Goal: Task Accomplishment & Management: Manage account settings

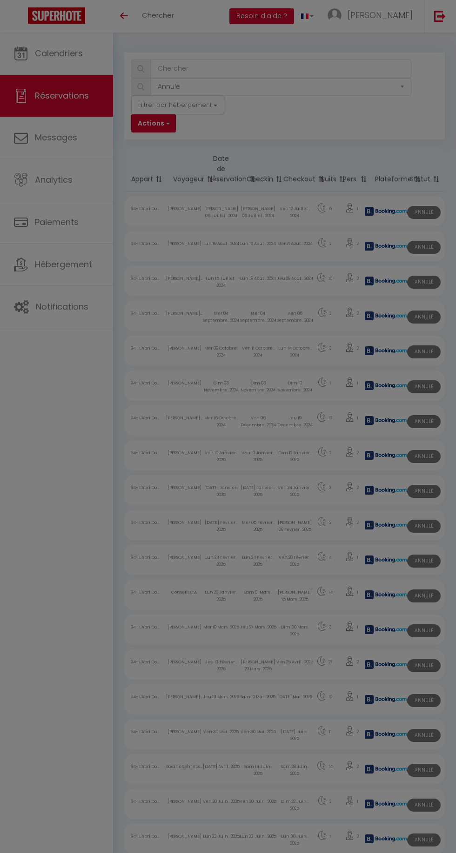
select select "cancelled"
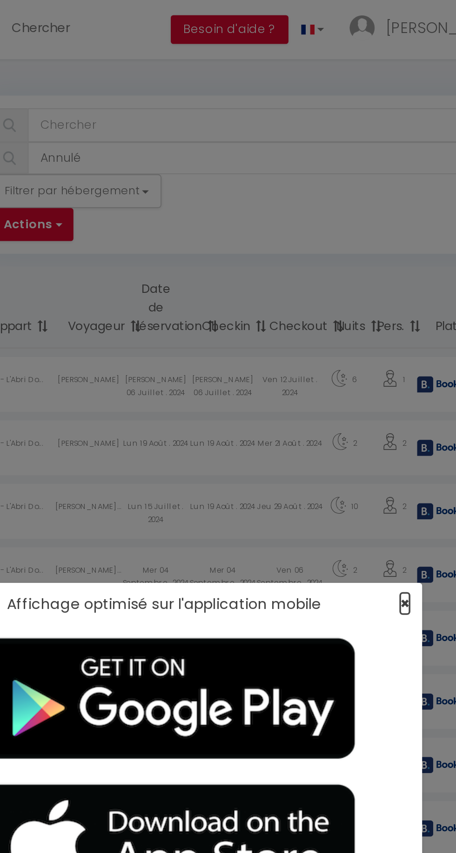
click at [357, 332] on span "×" at bounding box center [357, 332] width 5 height 12
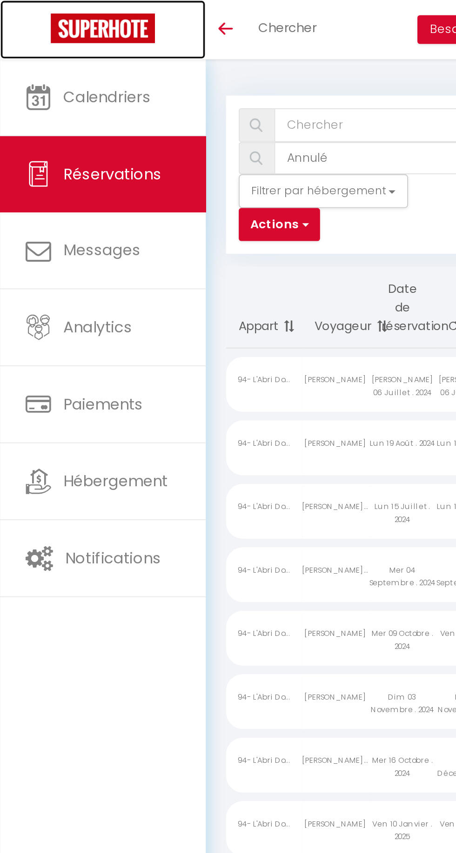
click at [64, 16] on img at bounding box center [56, 15] width 57 height 16
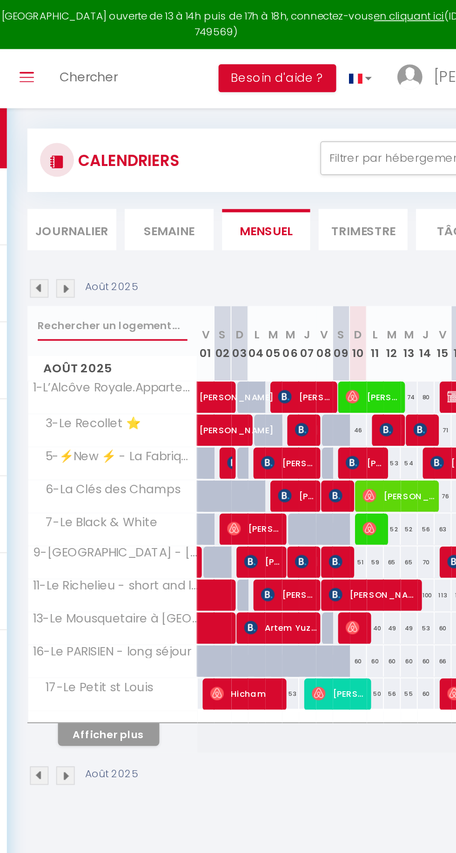
click at [177, 182] on input "text" at bounding box center [171, 179] width 82 height 17
click at [180, 403] on button "Afficher plus" at bounding box center [169, 403] width 56 height 13
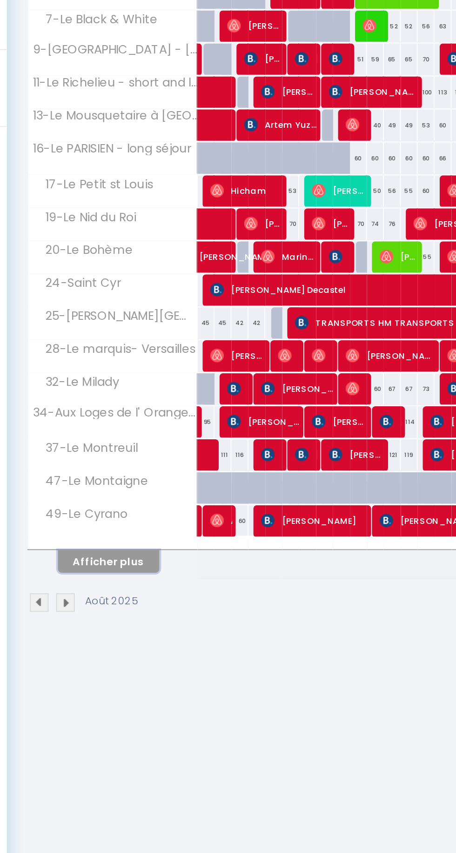
click at [165, 580] on button "Afficher plus" at bounding box center [169, 585] width 56 height 13
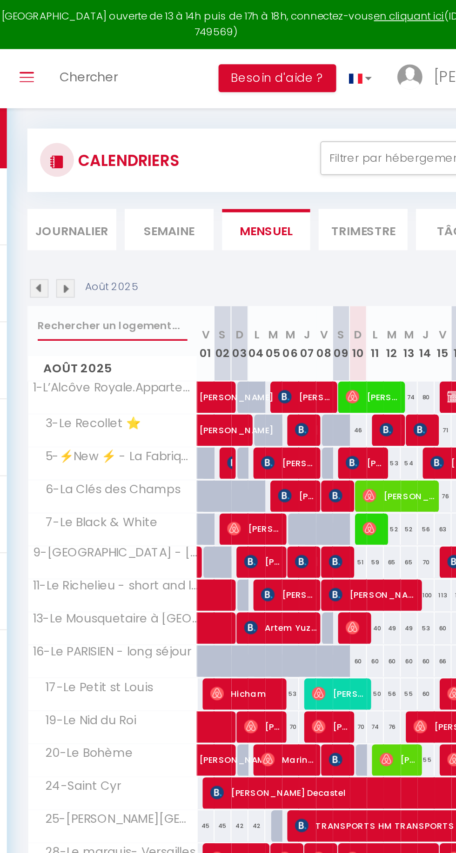
click at [149, 177] on input "text" at bounding box center [171, 179] width 82 height 17
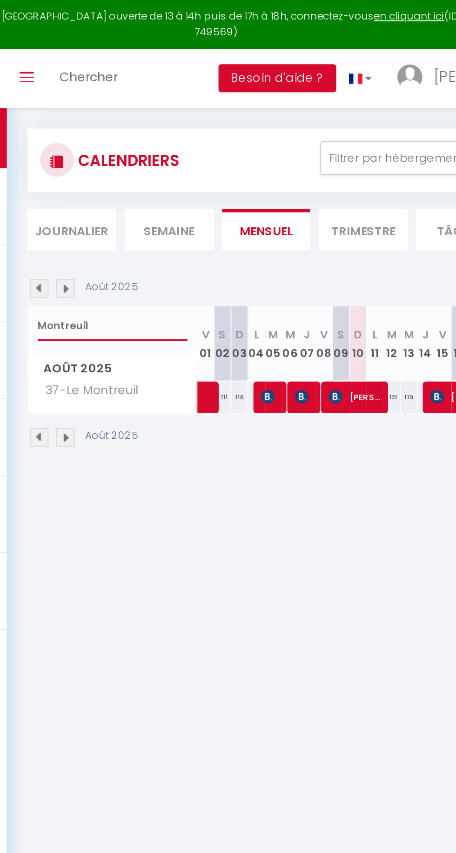
type input "Montreuil"
click at [306, 222] on span "[PERSON_NAME]" at bounding box center [305, 218] width 31 height 18
select select "OK"
select select "0"
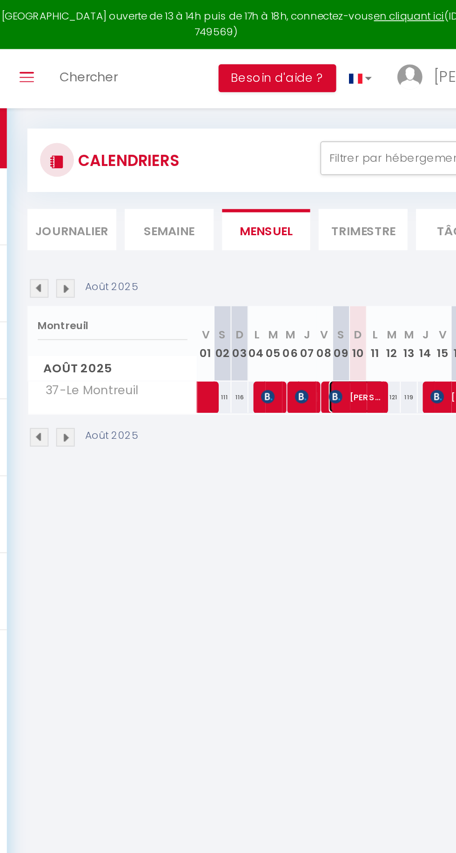
select select "0"
select select "1"
select select
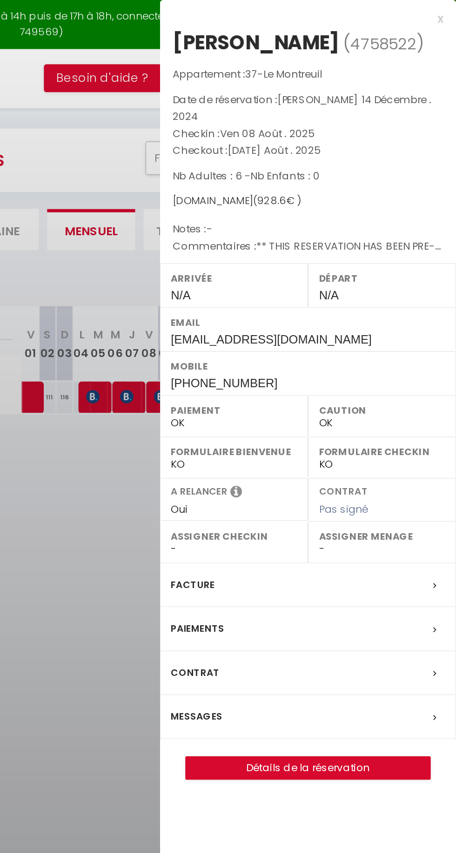
click at [281, 320] on div at bounding box center [228, 426] width 456 height 853
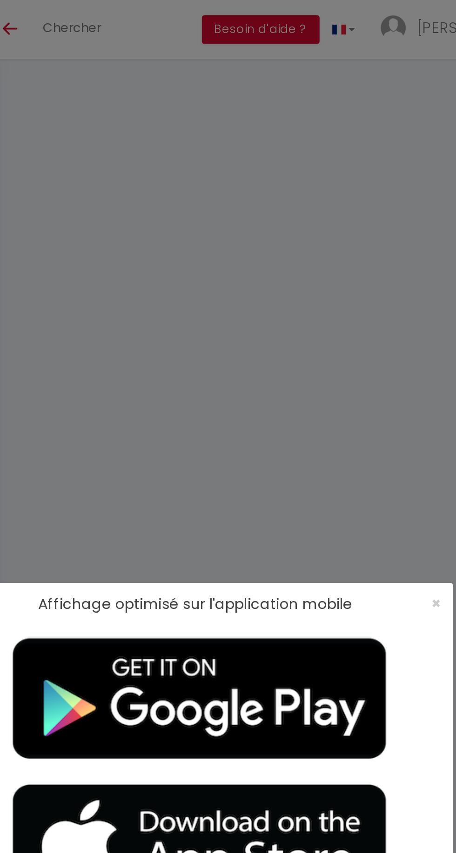
select select
checkbox input "false"
select select
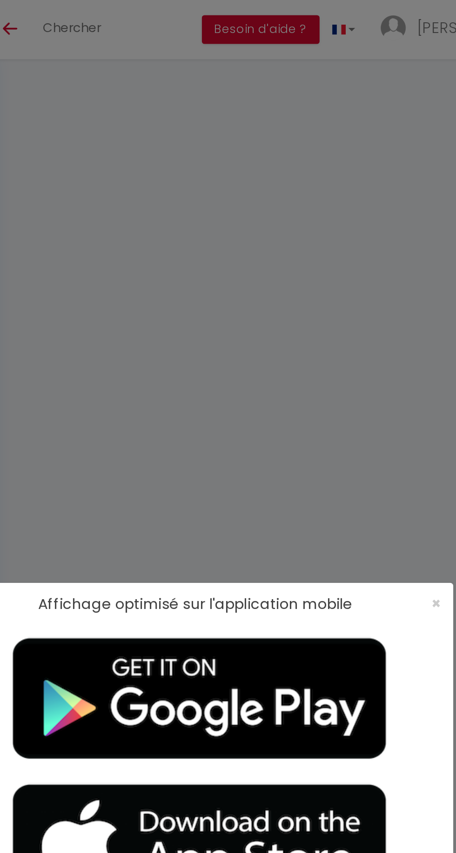
checkbox input "false"
type textarea "** THIS RESERVATION HAS BEEN PRE-PAID ** BOOKING NOTE : Payment charge is EUR 1…"
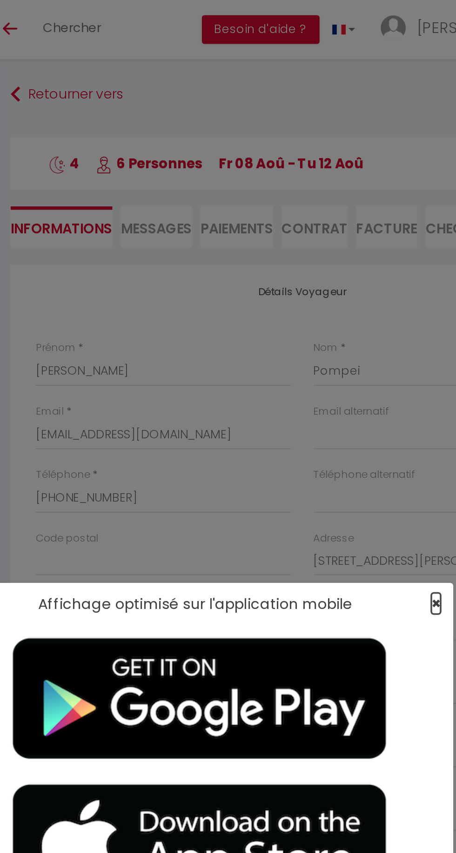
click at [357, 333] on span "×" at bounding box center [357, 332] width 5 height 12
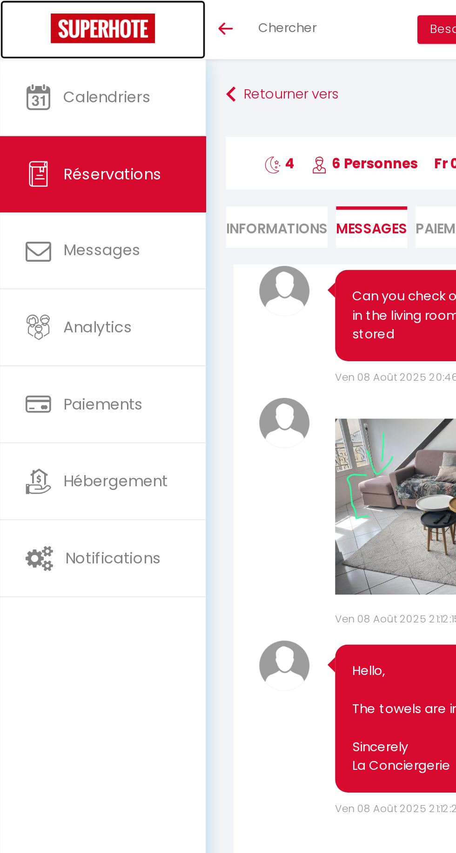
click at [62, 17] on img at bounding box center [56, 15] width 57 height 16
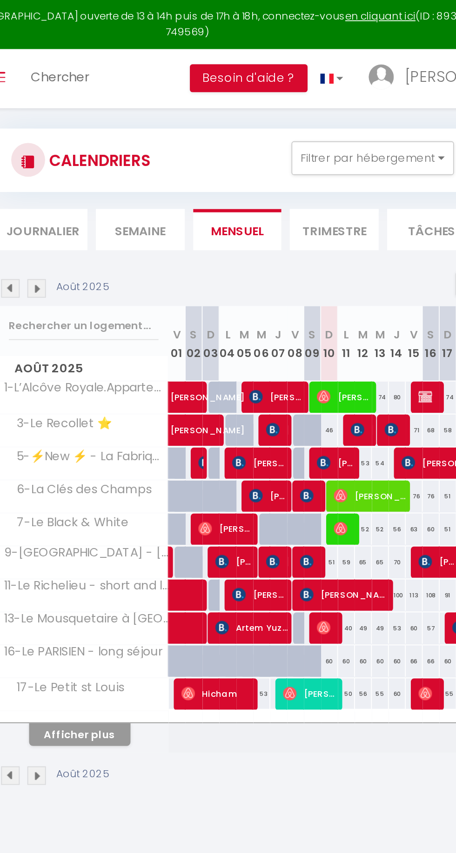
click at [206, 130] on li "Semaine" at bounding box center [202, 126] width 49 height 23
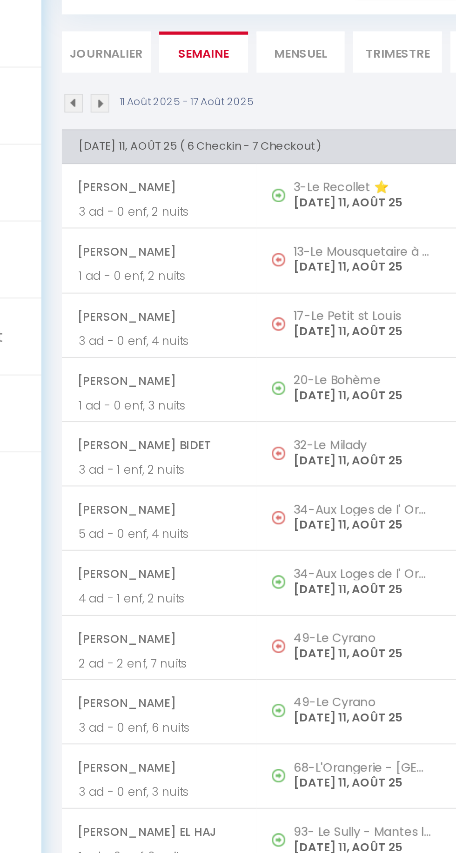
click at [286, 208] on p "MONDAY 11, AOÛT 25" at bounding box center [290, 209] width 77 height 10
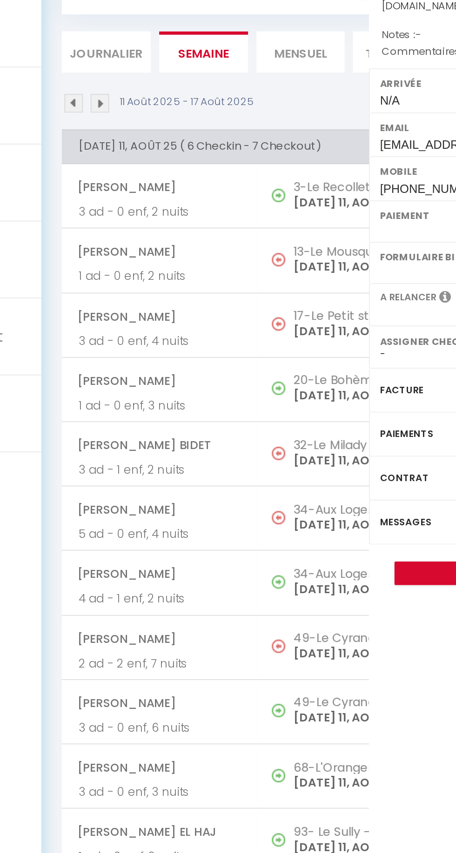
select select "OK"
select select "0"
select select "1"
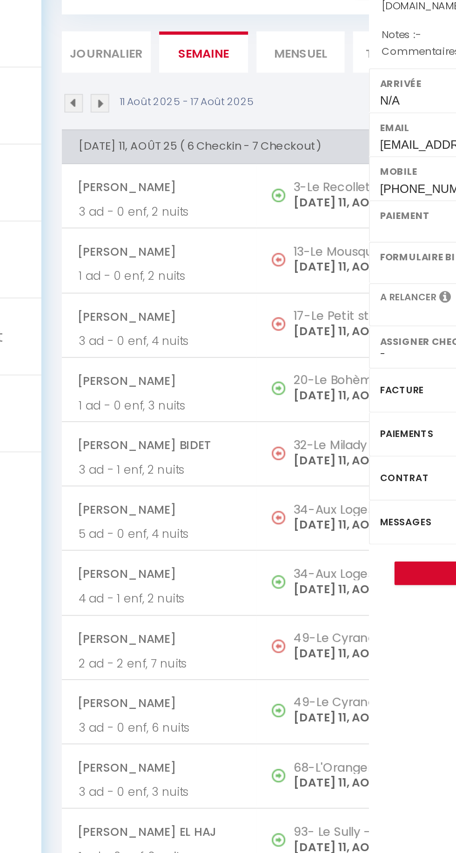
select select
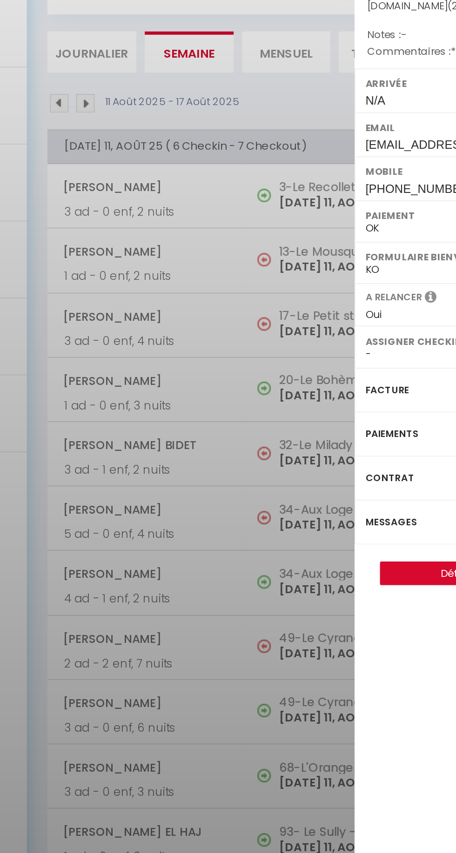
click at [258, 384] on div at bounding box center [228, 426] width 456 height 853
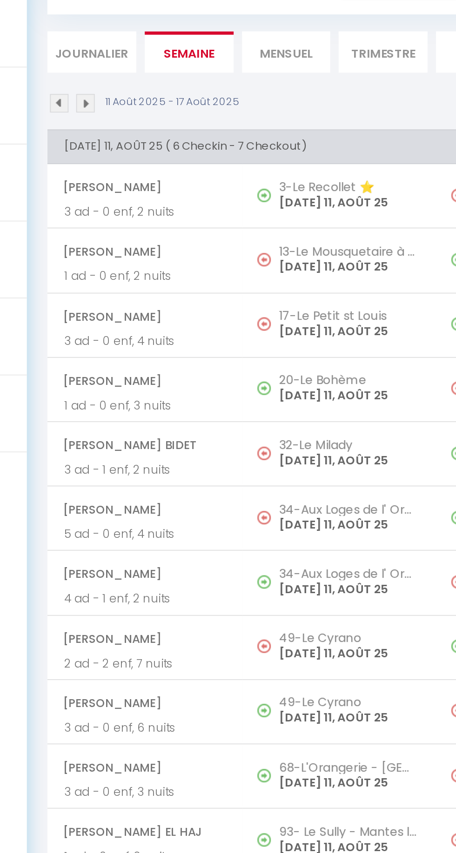
click at [271, 305] on h5 "20-Le Bohème" at bounding box center [290, 306] width 77 height 7
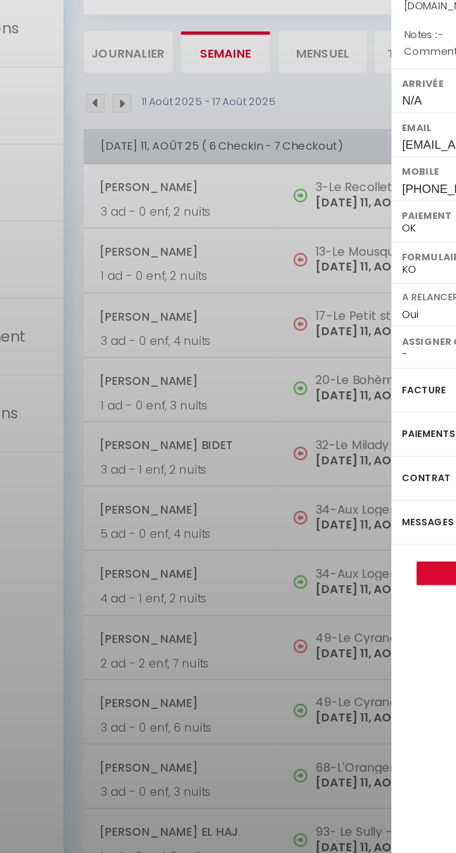
click at [232, 422] on div at bounding box center [228, 426] width 456 height 853
